Goal: Information Seeking & Learning: Learn about a topic

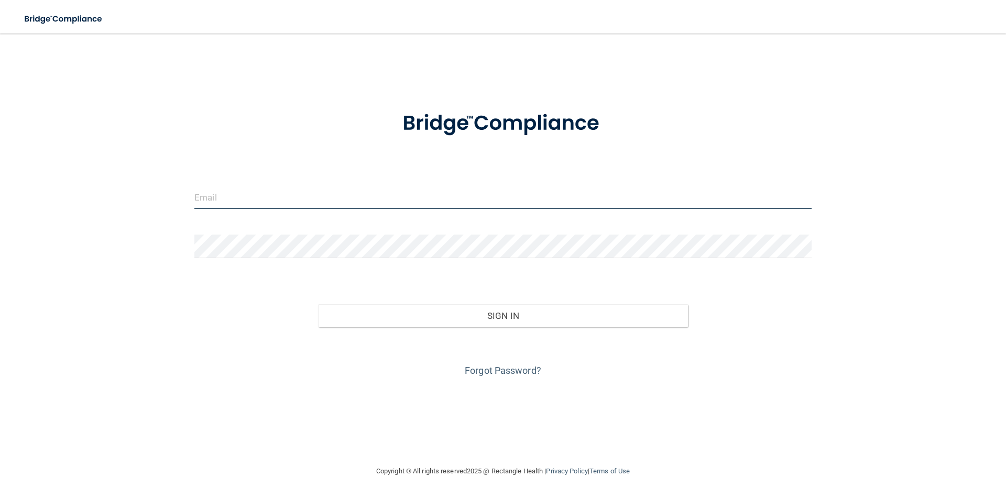
click at [413, 200] on input "email" at bounding box center [502, 197] width 617 height 24
type input "[PERSON_NAME][EMAIL_ADDRESS][PERSON_NAME][DOMAIN_NAME]"
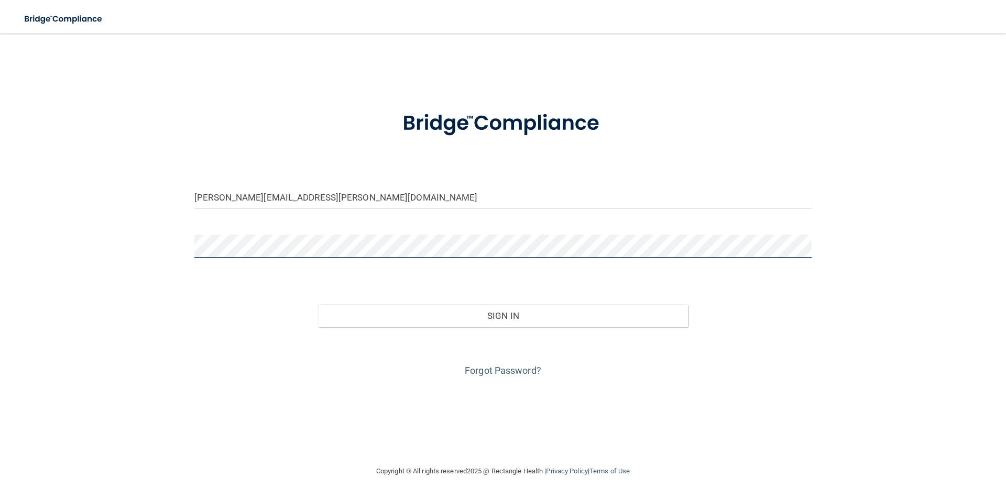
click at [318, 304] on button "Sign In" at bounding box center [503, 315] width 370 height 23
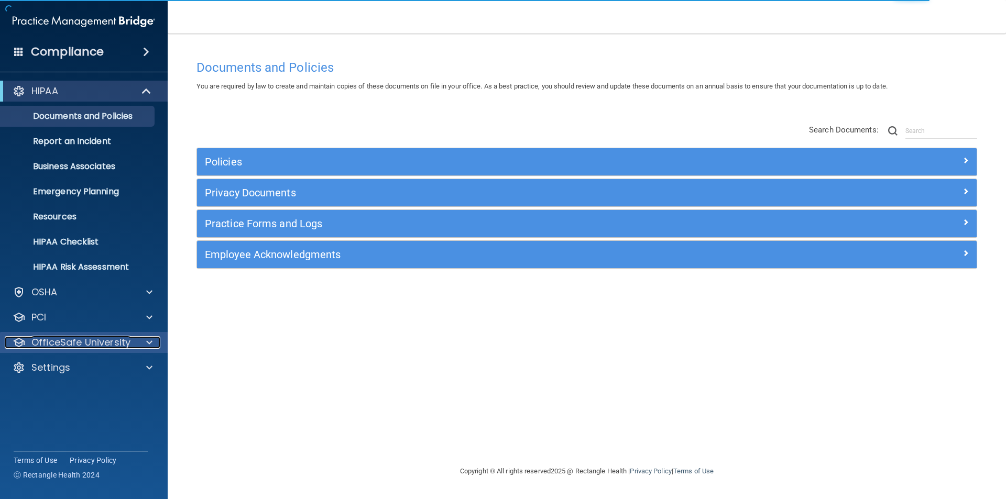
click at [64, 342] on p "OfficeSafe University" at bounding box center [80, 342] width 99 height 13
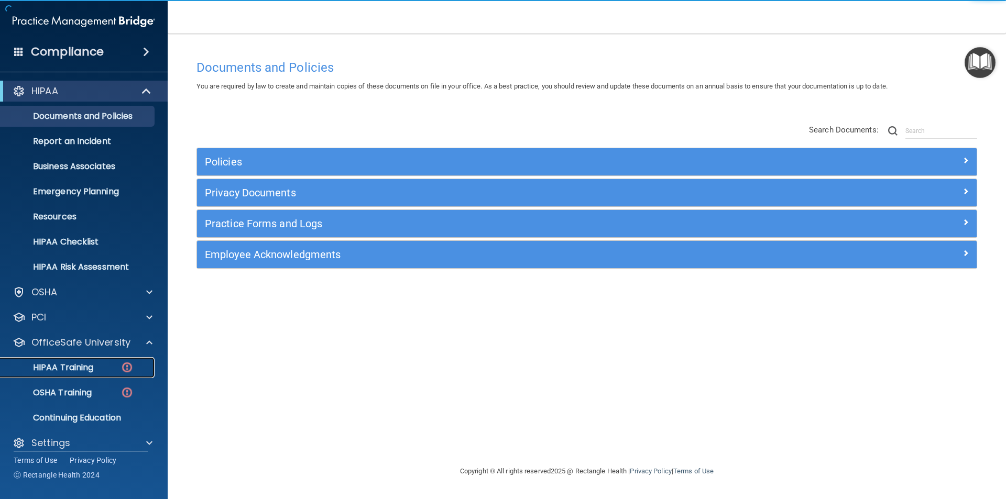
click at [71, 363] on p "HIPAA Training" at bounding box center [50, 368] width 86 height 10
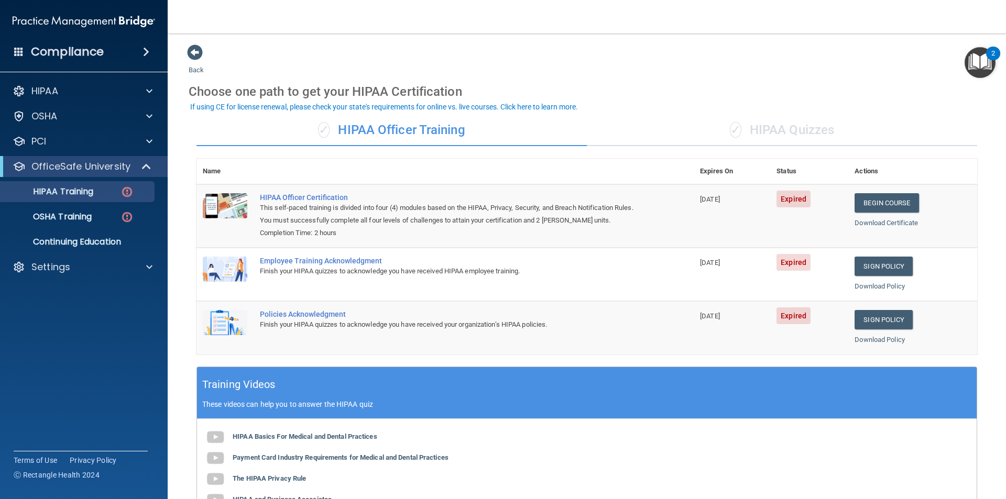
click at [752, 462] on div "HIPAA Basics For Medical and Dental Practices Payment Card Industry Requirement…" at bounding box center [587, 489] width 780 height 141
click at [868, 207] on link "Begin Course" at bounding box center [887, 202] width 64 height 19
